Goal: Communication & Community: Answer question/provide support

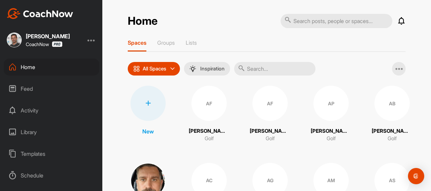
click at [151, 101] on div at bounding box center [148, 103] width 35 height 35
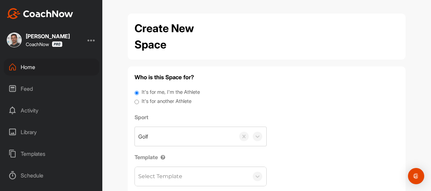
click at [148, 98] on label "It's for another Athlete" at bounding box center [167, 102] width 50 height 8
click at [139, 98] on input "It's for another Athlete" at bounding box center [137, 102] width 4 height 9
radio input "true"
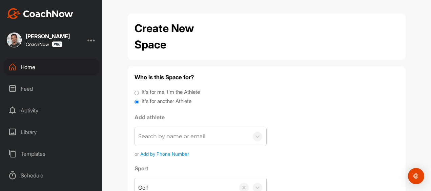
click at [150, 133] on div "Search by name or email" at bounding box center [171, 137] width 67 height 8
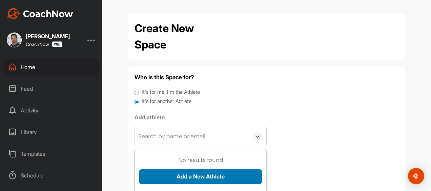
click at [156, 170] on button "Add a New Athlete" at bounding box center [200, 177] width 123 height 15
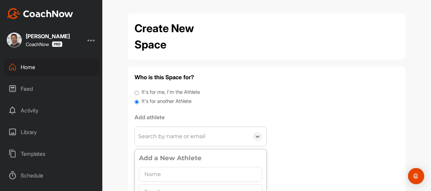
click at [149, 167] on input "text" at bounding box center [200, 174] width 123 height 15
type input "Jen McCambley"
click at [151, 184] on input "text" at bounding box center [200, 191] width 123 height 15
click at [164, 184] on input "text" at bounding box center [200, 191] width 123 height 15
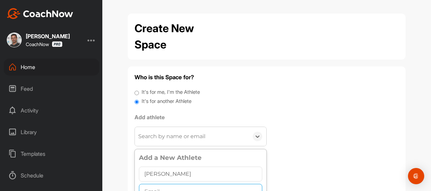
paste input "jennifer@hugomaya.com"
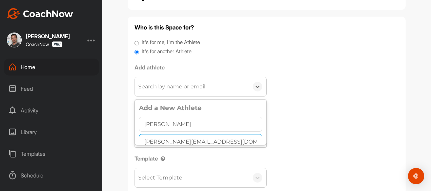
scroll to position [78, 0]
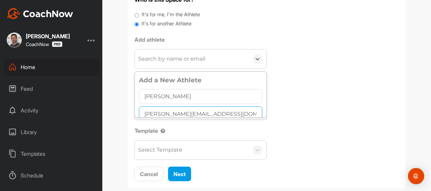
type input "jennifer@hugomaya.com"
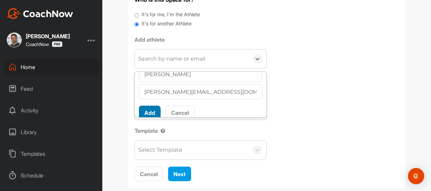
click at [149, 106] on button "Add" at bounding box center [150, 113] width 22 height 15
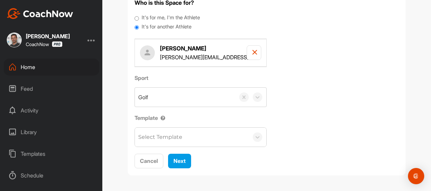
scroll to position [57, 0]
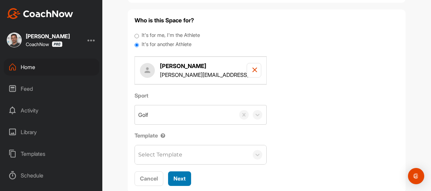
click at [174, 175] on span "Next" at bounding box center [180, 178] width 12 height 7
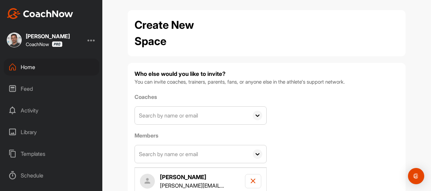
scroll to position [45, 0]
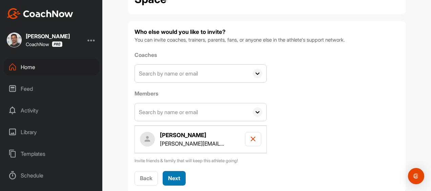
click at [168, 175] on span "Next" at bounding box center [174, 178] width 12 height 7
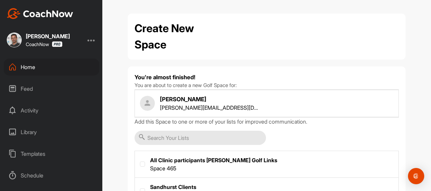
scroll to position [47, 0]
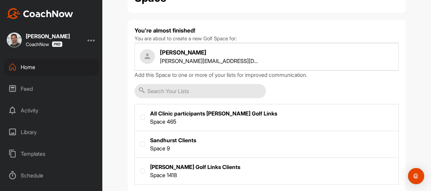
click at [158, 158] on label at bounding box center [267, 170] width 264 height 25
click at [140, 168] on input "checkbox" at bounding box center [140, 168] width 0 height 0
checkbox input "true"
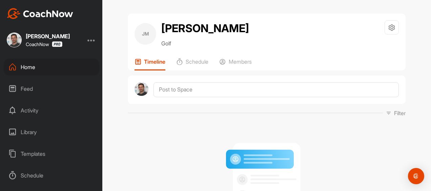
click at [26, 66] on div "Home" at bounding box center [52, 67] width 96 height 17
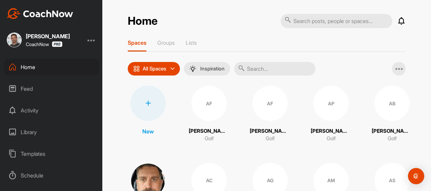
click at [28, 88] on div "Feed" at bounding box center [52, 88] width 96 height 17
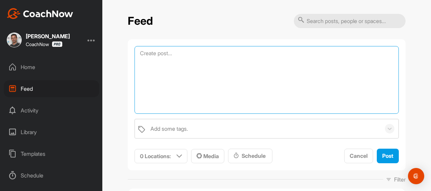
click at [163, 55] on textarea at bounding box center [267, 80] width 264 height 68
type textarea "Bunker Video"
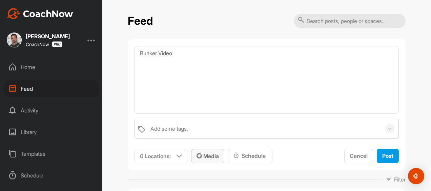
click at [197, 153] on span "Media" at bounding box center [208, 156] width 22 height 7
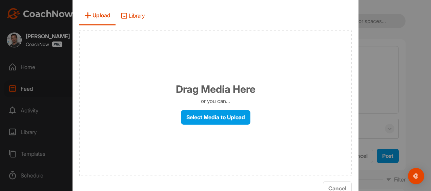
click at [150, 19] on span "Library" at bounding box center [133, 15] width 34 height 19
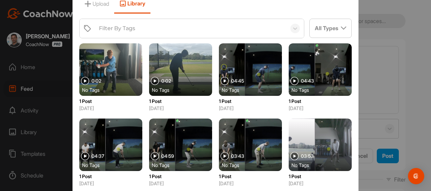
click at [135, 30] on div "Filter By Tags" at bounding box center [117, 28] width 36 height 8
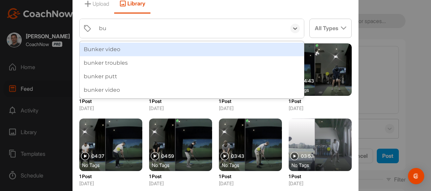
type input "bun"
click at [153, 46] on div "Bunker video" at bounding box center [192, 50] width 224 height 14
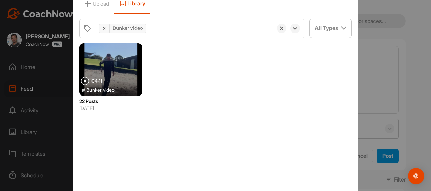
click at [142, 68] on div at bounding box center [110, 69] width 63 height 53
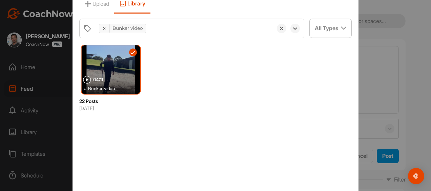
scroll to position [20, 0]
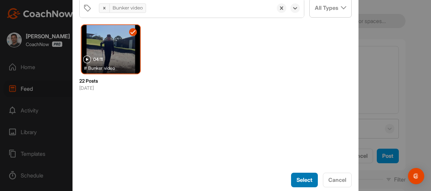
click at [297, 177] on span "Select" at bounding box center [305, 180] width 16 height 7
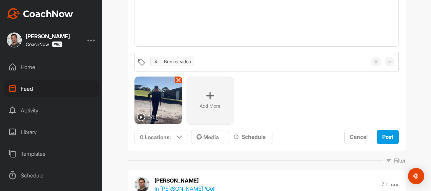
scroll to position [68, 0]
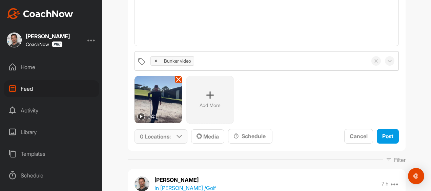
click at [169, 130] on div "0 Locations :" at bounding box center [161, 137] width 52 height 14
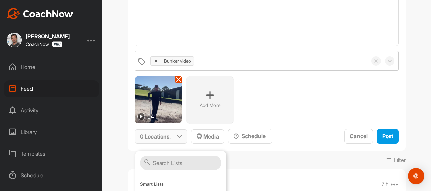
click at [170, 156] on input "text" at bounding box center [180, 163] width 81 height 14
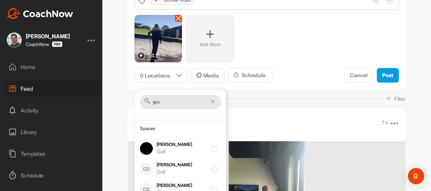
scroll to position [136, 0]
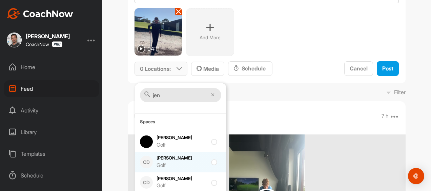
type input "jen"
click at [163, 162] on div "Golf" at bounding box center [182, 166] width 51 height 8
checkbox input "true"
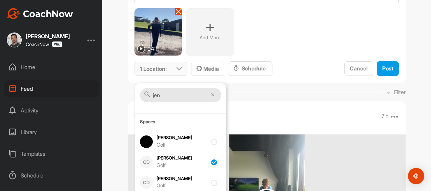
click at [172, 93] on input "jen" at bounding box center [180, 95] width 81 height 14
type input "j"
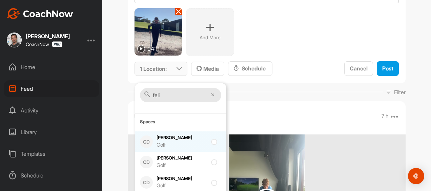
type input "feli"
click at [160, 135] on div "Felicity Broadbent Golf" at bounding box center [182, 142] width 51 height 14
checkbox input "true"
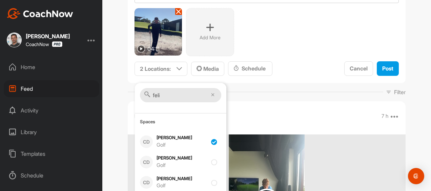
click at [283, 35] on div "04:11 Add More" at bounding box center [267, 32] width 264 height 48
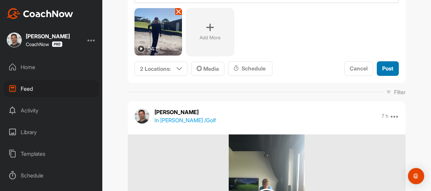
click at [391, 65] on span "Post" at bounding box center [387, 68] width 11 height 7
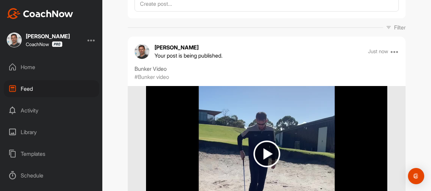
scroll to position [0, 0]
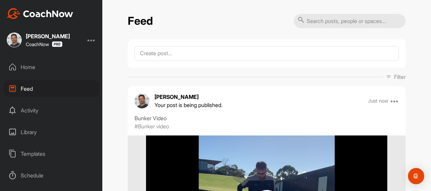
click at [27, 68] on div "Home" at bounding box center [52, 67] width 96 height 17
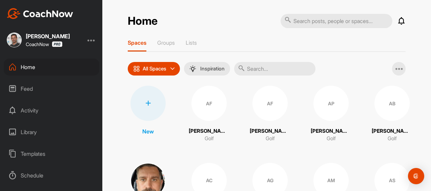
click at [238, 67] on input "text" at bounding box center [274, 69] width 81 height 14
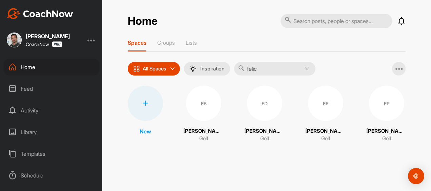
type input "felic"
click at [205, 102] on div "FB" at bounding box center [203, 103] width 35 height 35
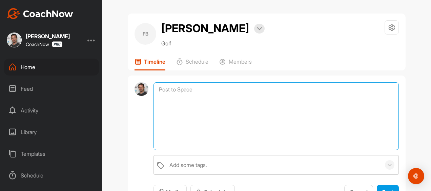
click at [205, 102] on textarea at bounding box center [276, 116] width 245 height 68
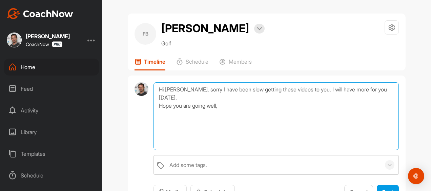
click at [239, 117] on textarea "Hi Felicity, sorry I have been slow getting these videos to you. I will have mo…" at bounding box center [276, 116] width 245 height 68
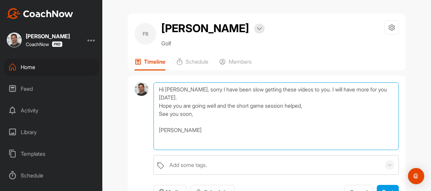
drag, startPoint x: 169, startPoint y: 141, endPoint x: 152, endPoint y: 100, distance: 44.5
click at [154, 100] on textarea "Hi Felicity, sorry I have been slow getting these videos to you. I will have mo…" at bounding box center [276, 116] width 245 height 68
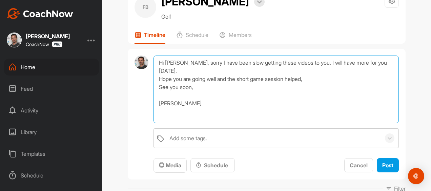
scroll to position [41, 0]
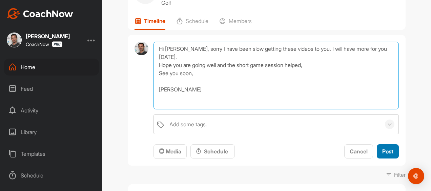
type textarea "Hi Felicity, sorry I have been slow getting these videos to you. I will have mo…"
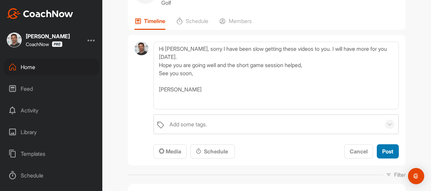
click at [388, 155] on span "Post" at bounding box center [387, 151] width 11 height 7
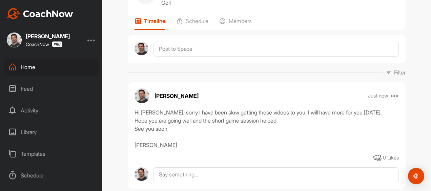
click at [24, 69] on div "Home" at bounding box center [52, 67] width 96 height 17
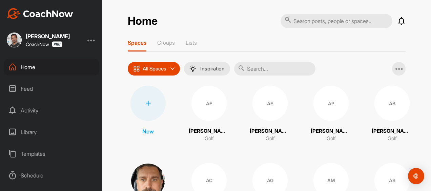
click at [244, 67] on input "text" at bounding box center [274, 69] width 81 height 14
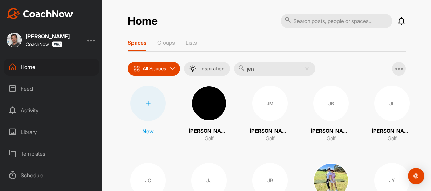
type input "jen"
click at [264, 97] on div "JM" at bounding box center [270, 103] width 35 height 35
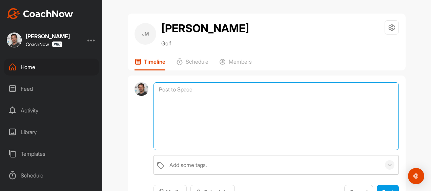
click at [190, 86] on textarea at bounding box center [276, 116] width 245 height 68
paste textarea "Hi Felicity, sorry I have been slow getting these videos to you. I will have mo…"
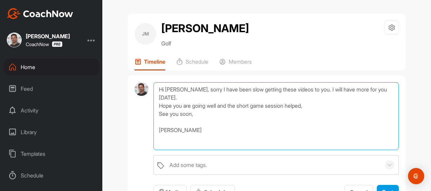
click at [178, 83] on textarea "Hi Felicity, sorry I have been slow getting these videos to you. I will have mo…" at bounding box center [276, 116] width 245 height 68
type textarea "Hi Jen, sorry I have been slow getting these videos to you. I will have more fo…"
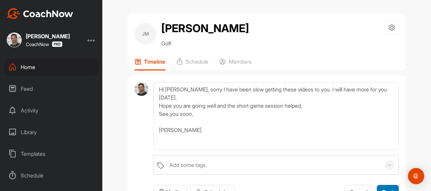
click at [390, 189] on span "Post" at bounding box center [387, 192] width 11 height 7
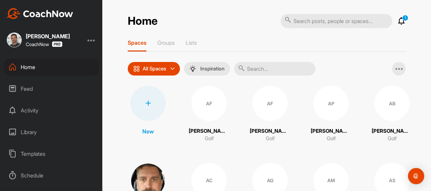
click at [401, 20] on icon at bounding box center [402, 21] width 8 height 8
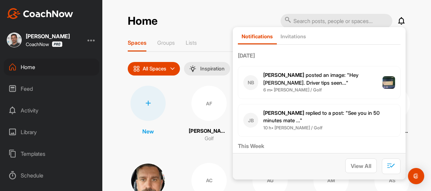
click at [328, 72] on span "[PERSON_NAME] posted an image : " Hey [PERSON_NAME]. Driver tips seen... "" at bounding box center [310, 79] width 95 height 14
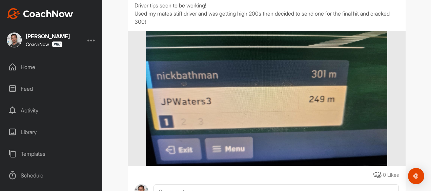
scroll to position [98, 0]
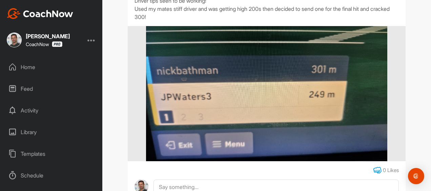
click at [379, 166] on icon at bounding box center [378, 170] width 8 height 8
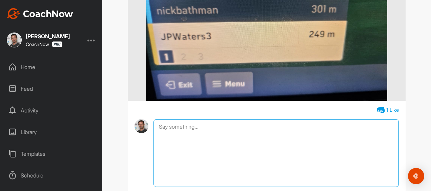
scroll to position [162, 0]
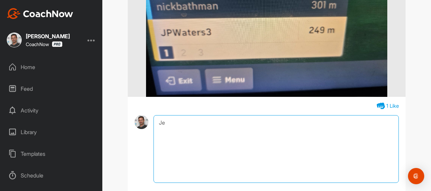
type textarea "J"
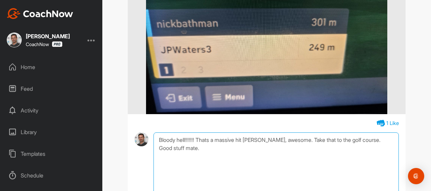
scroll to position [170, 0]
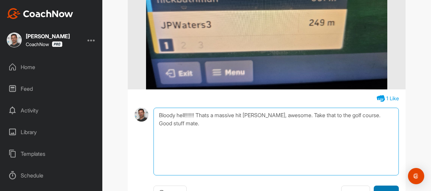
type textarea "Bloody hell!!!!!!! Thats a massive hit [PERSON_NAME], awesome. Take that to the…"
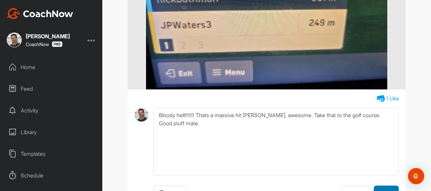
click at [387, 190] on span "Reply" at bounding box center [386, 193] width 14 height 7
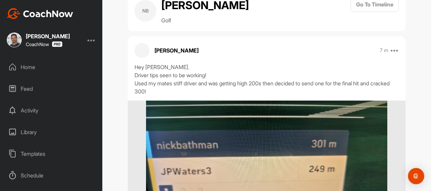
scroll to position [9, 0]
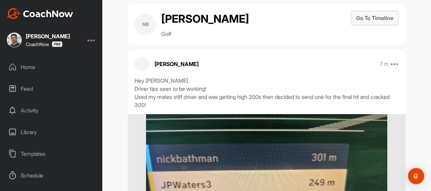
click at [374, 12] on button "Go To Timeline" at bounding box center [375, 18] width 48 height 15
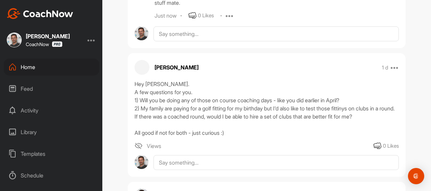
scroll to position [380, 0]
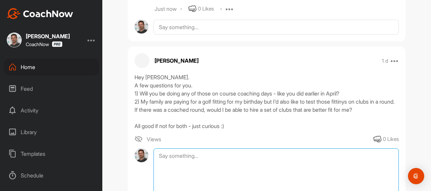
click at [168, 148] on textarea at bounding box center [276, 182] width 245 height 68
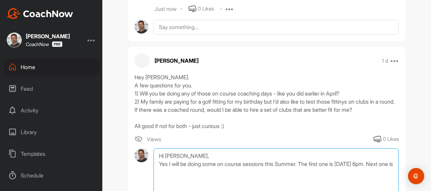
click at [340, 148] on textarea "Hi [PERSON_NAME], Yes I will be doing some on course sessions this Summer. The …" at bounding box center [276, 182] width 245 height 68
click at [241, 148] on textarea "Hi [PERSON_NAME], Yes I will be doing some on course sessions this Summer. The …" at bounding box center [276, 182] width 245 height 68
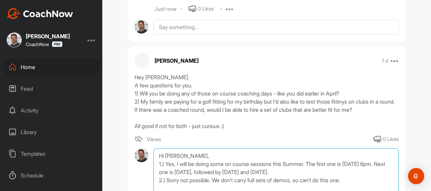
type textarea "Hi [PERSON_NAME], 1.) Yes, I will be doing some on course sessions this Summer.…"
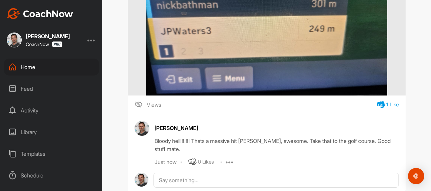
scroll to position [220, 0]
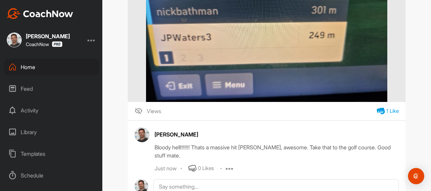
click at [27, 109] on div "Activity" at bounding box center [52, 110] width 96 height 17
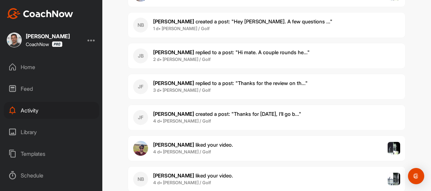
scroll to position [243, 0]
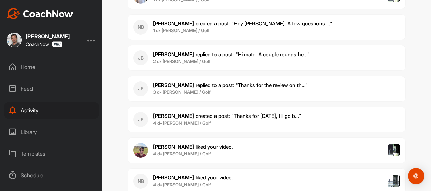
click at [206, 89] on span "3 d • [PERSON_NAME] / Golf" at bounding box center [230, 92] width 155 height 7
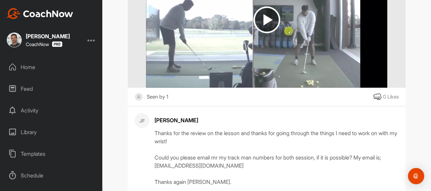
scroll to position [163, 0]
